Goal: Task Accomplishment & Management: Use online tool/utility

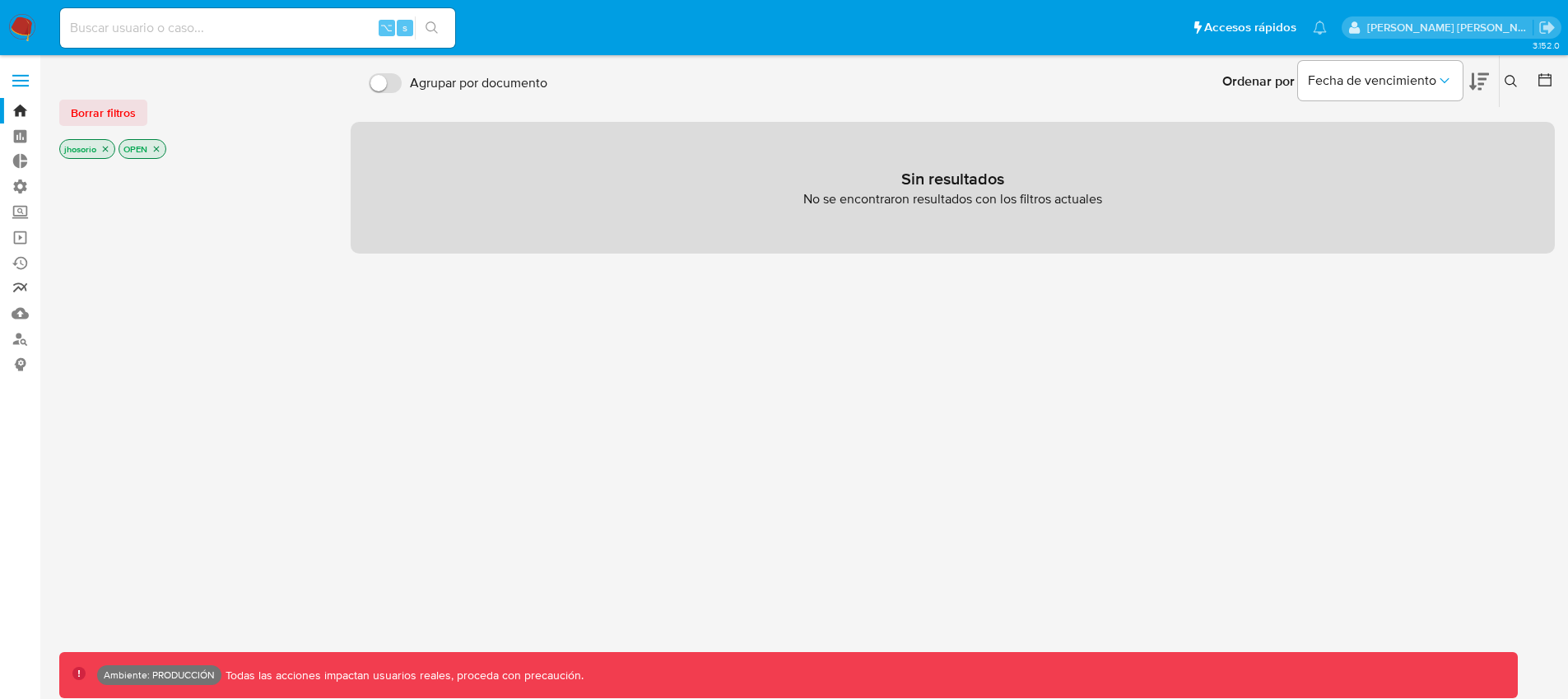
click at [26, 280] on link "Reportes" at bounding box center [98, 288] width 196 height 26
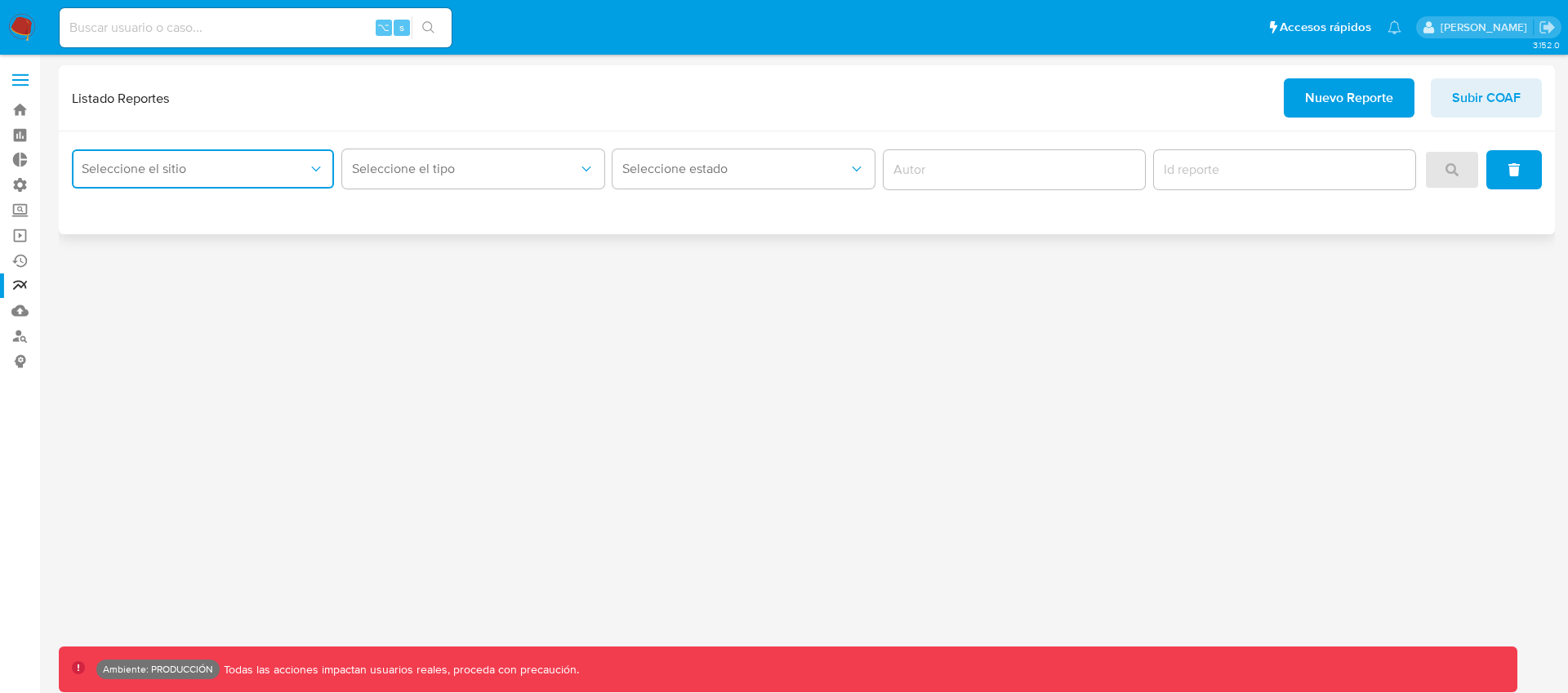
click at [303, 166] on span "Seleccione el sitio" at bounding box center [194, 168] width 226 height 16
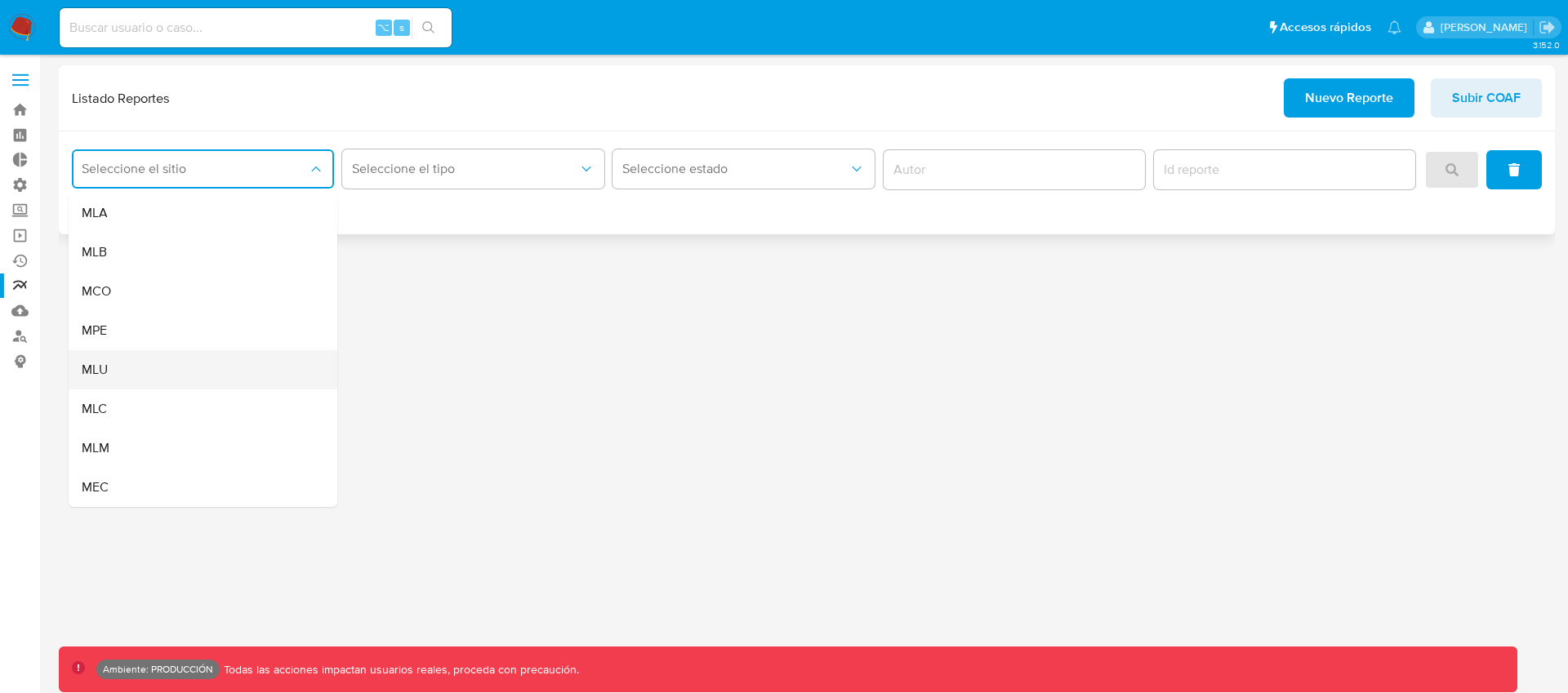
click at [154, 354] on div "MLU" at bounding box center [198, 370] width 233 height 39
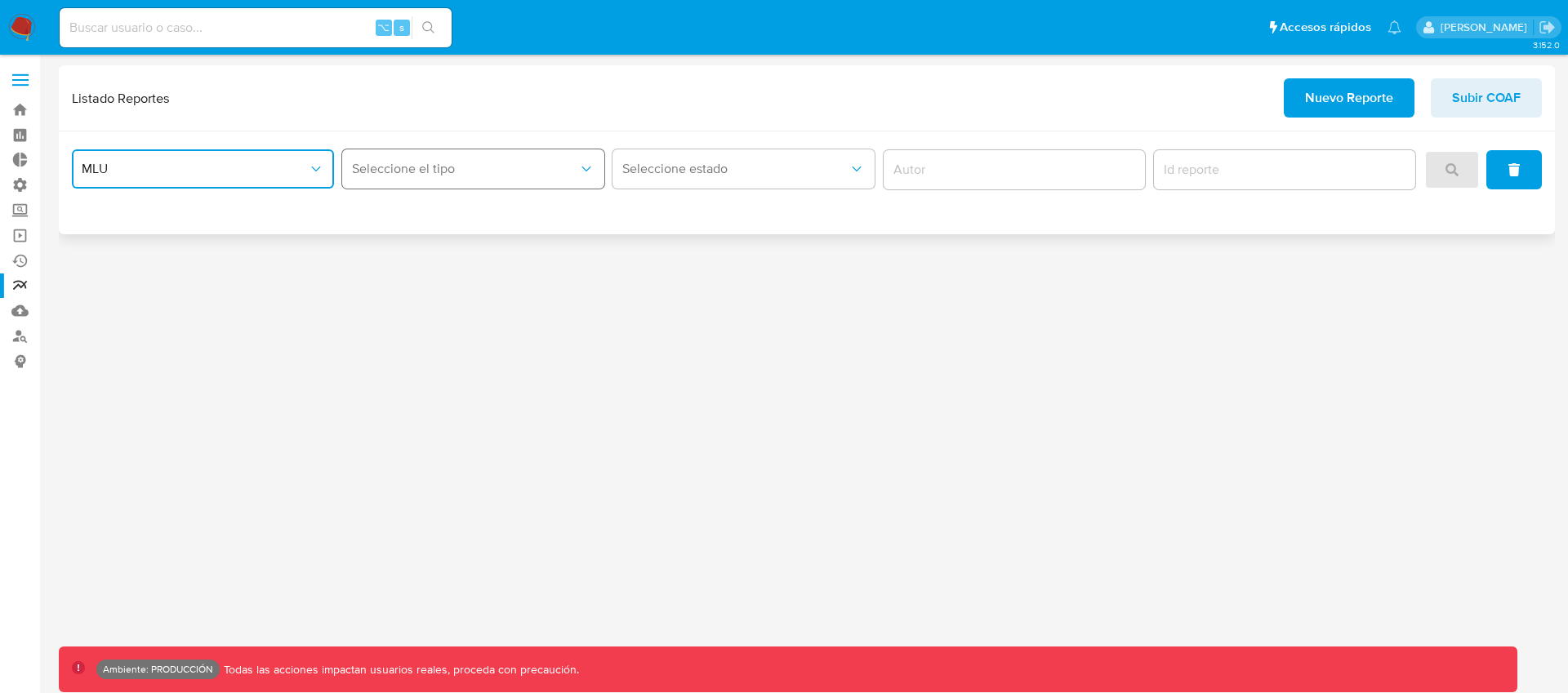
click at [406, 178] on button "Seleccione el tipo" at bounding box center [473, 169] width 262 height 39
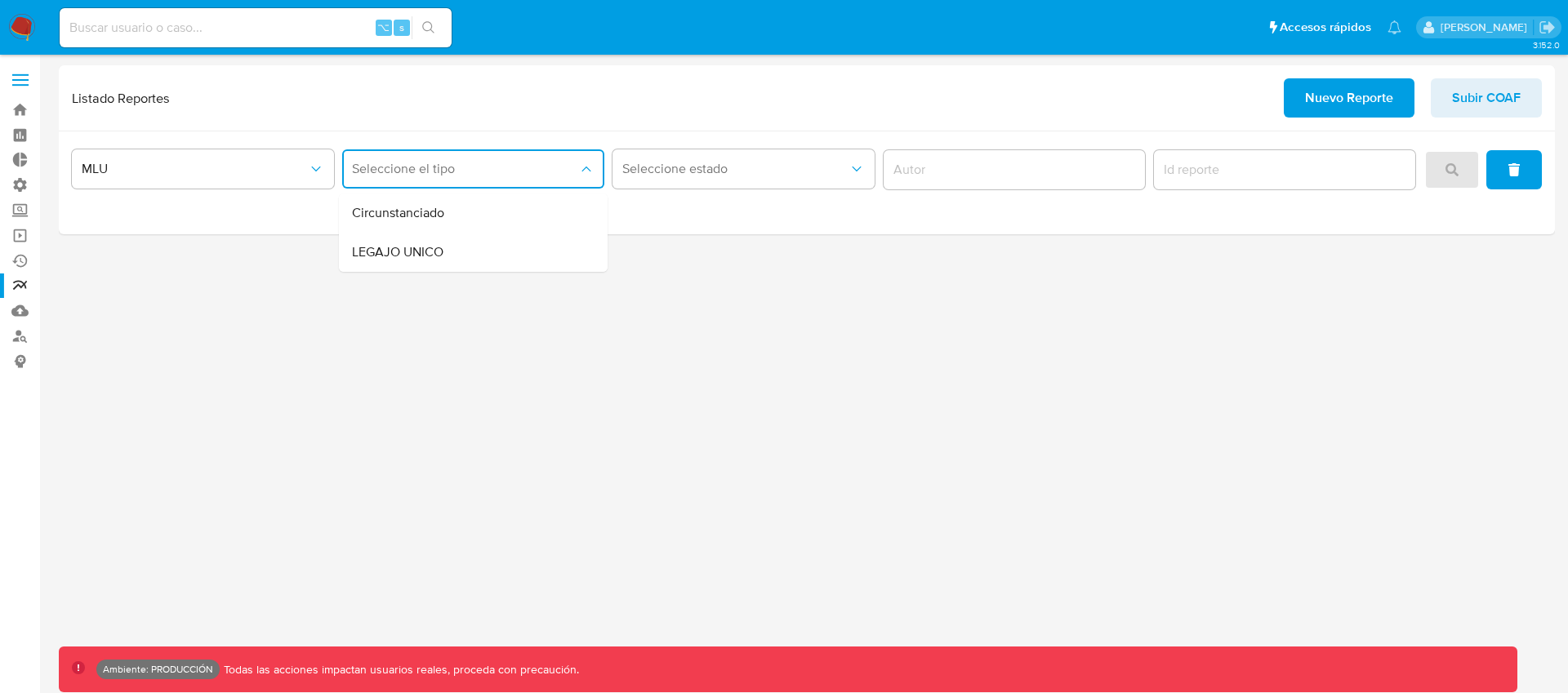
click at [398, 285] on div "3.152.0 Ambiente: PRODUCCIÓN Todas las acciones impactan usuarios reales, proce…" at bounding box center [807, 374] width 1497 height 617
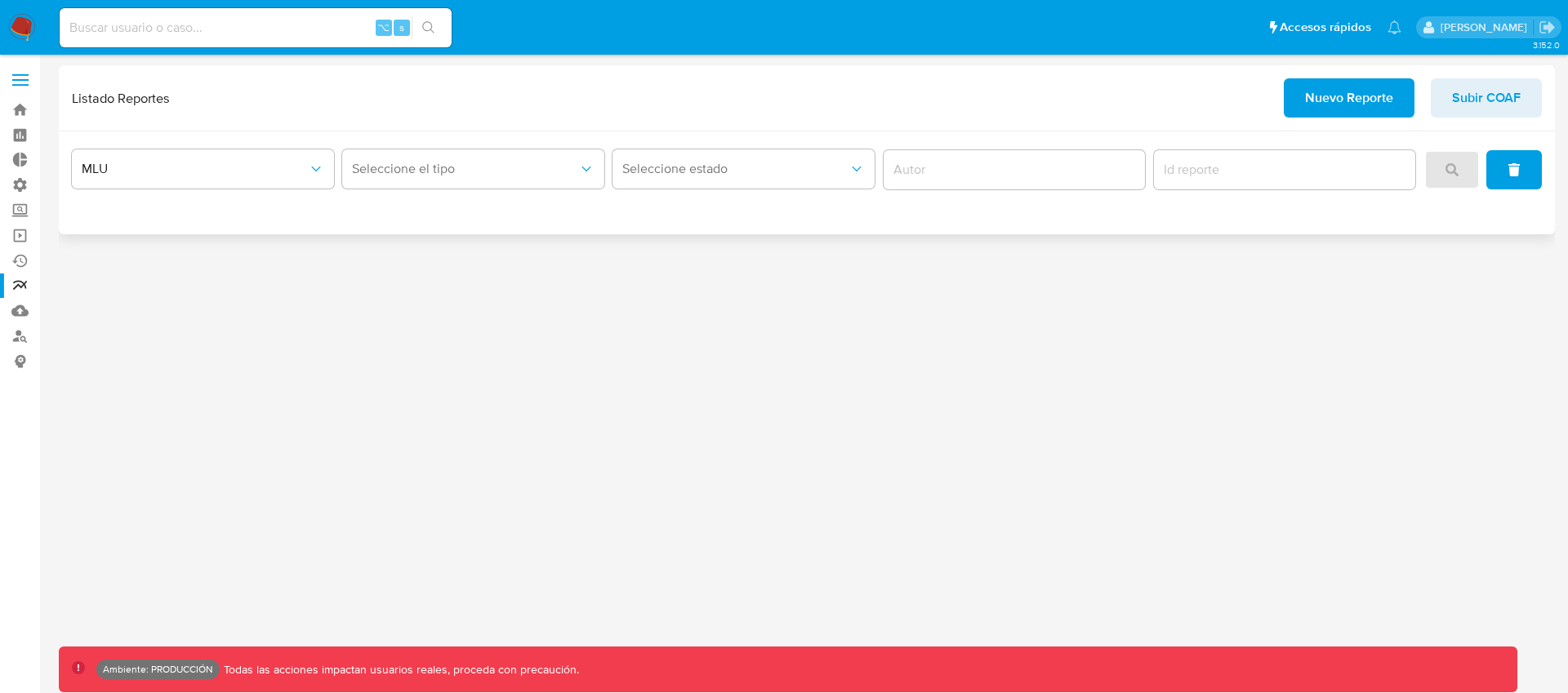
click at [413, 146] on div "Seleccione el tipo" at bounding box center [473, 170] width 262 height 51
click at [413, 142] on div "MLU Seleccione el tipo Seleccione estado" at bounding box center [807, 183] width 1497 height 103
click at [415, 168] on span "Seleccione el tipo" at bounding box center [465, 168] width 226 height 16
click at [407, 249] on span "LEGAJO UNICO" at bounding box center [397, 252] width 91 height 16
